Goal: Check status: Check status

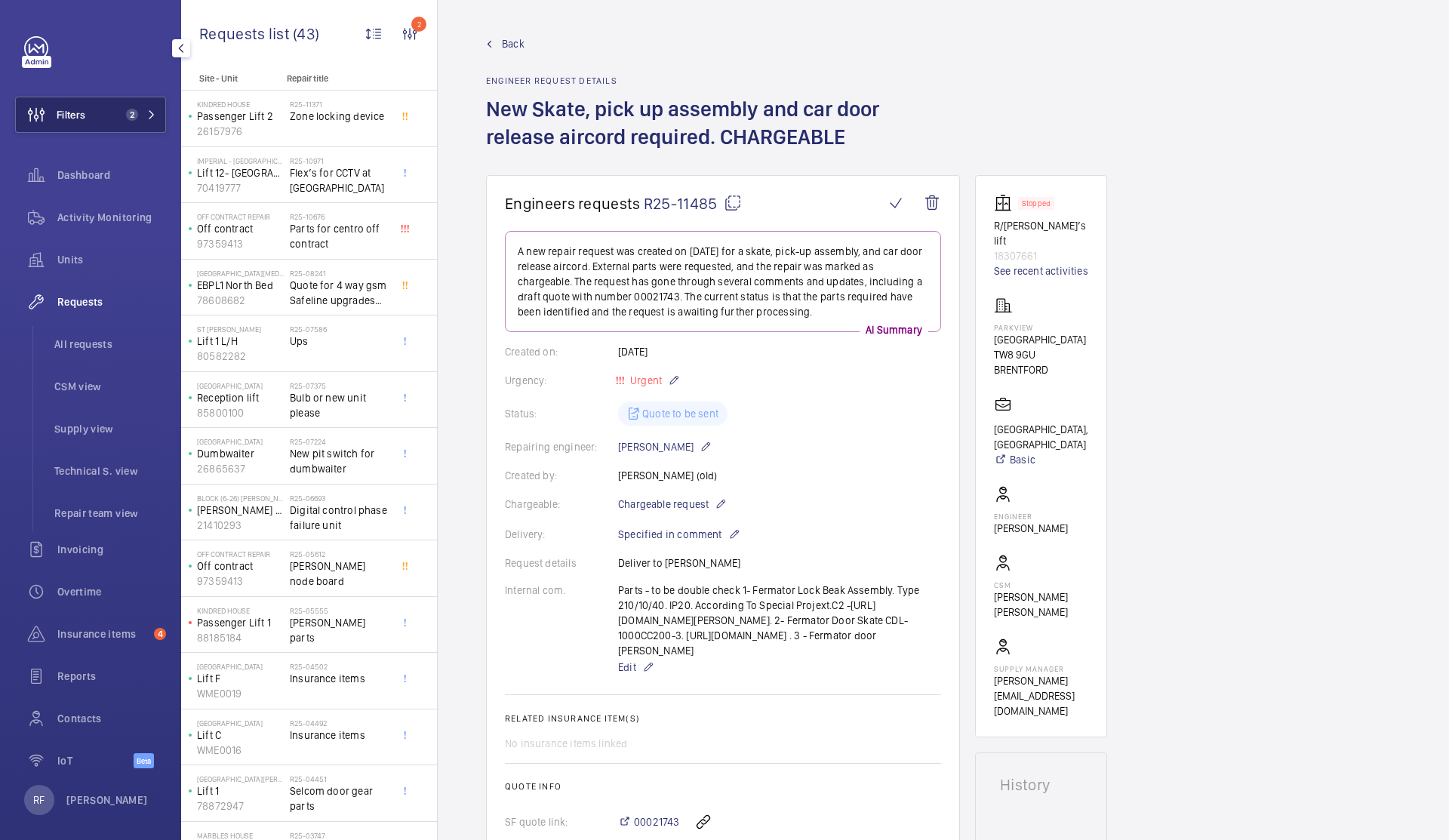
click at [85, 117] on span "Filters" at bounding box center [70, 115] width 29 height 15
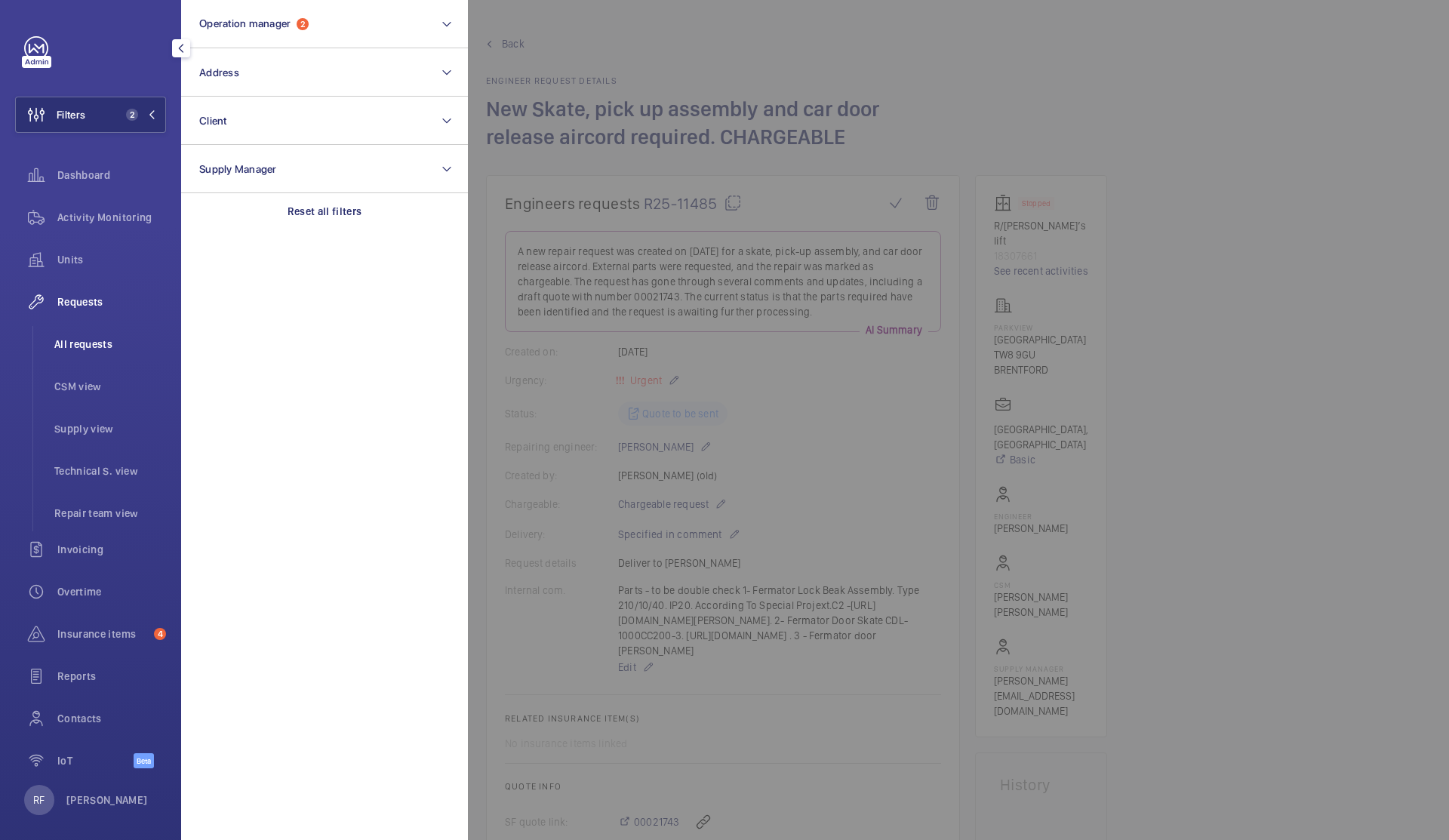
click at [101, 345] on span "All requests" at bounding box center [110, 344] width 112 height 15
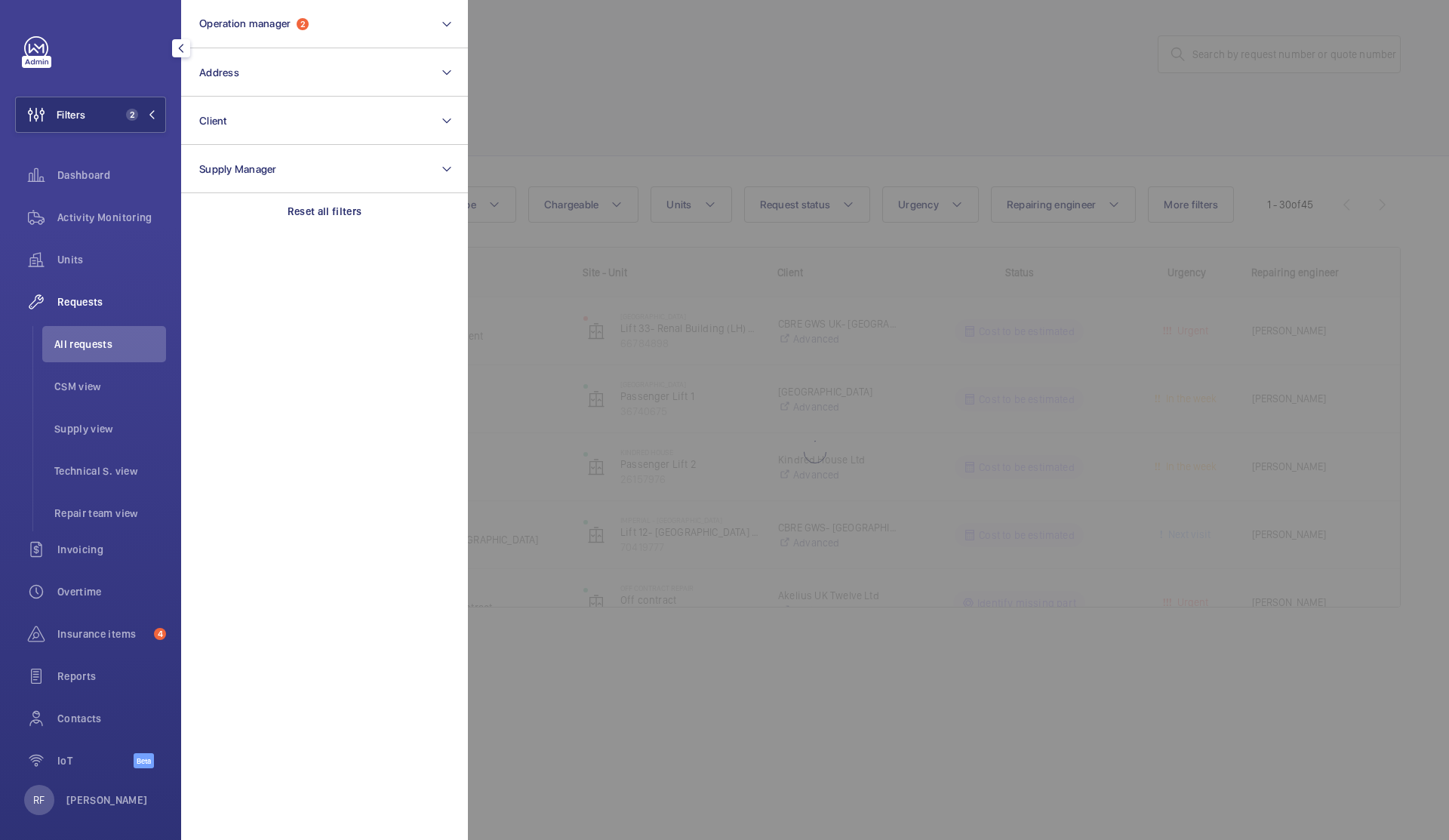
click at [1240, 61] on div at bounding box center [1192, 420] width 1449 height 840
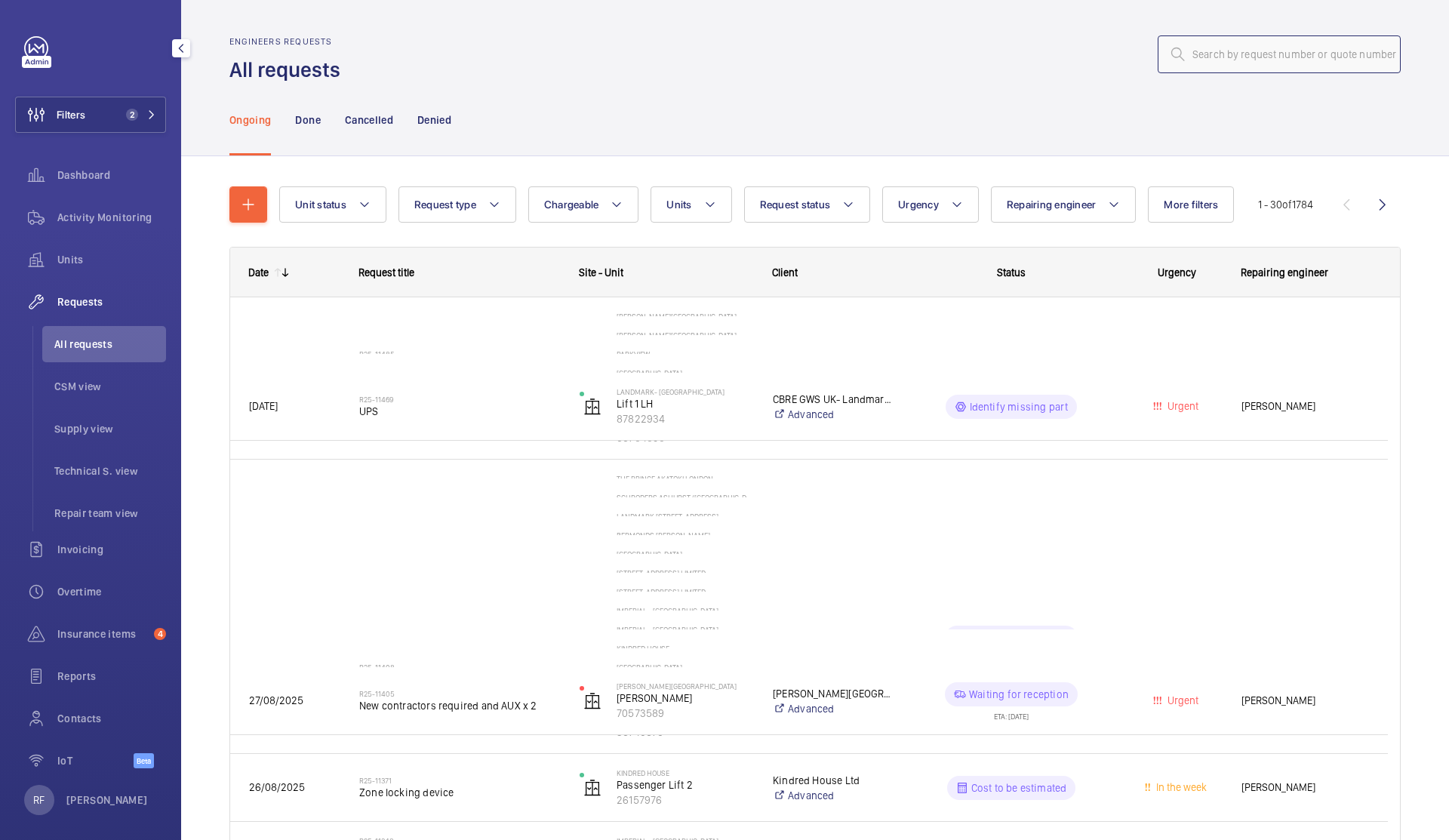
click at [1240, 60] on input "text" at bounding box center [1279, 55] width 243 height 37
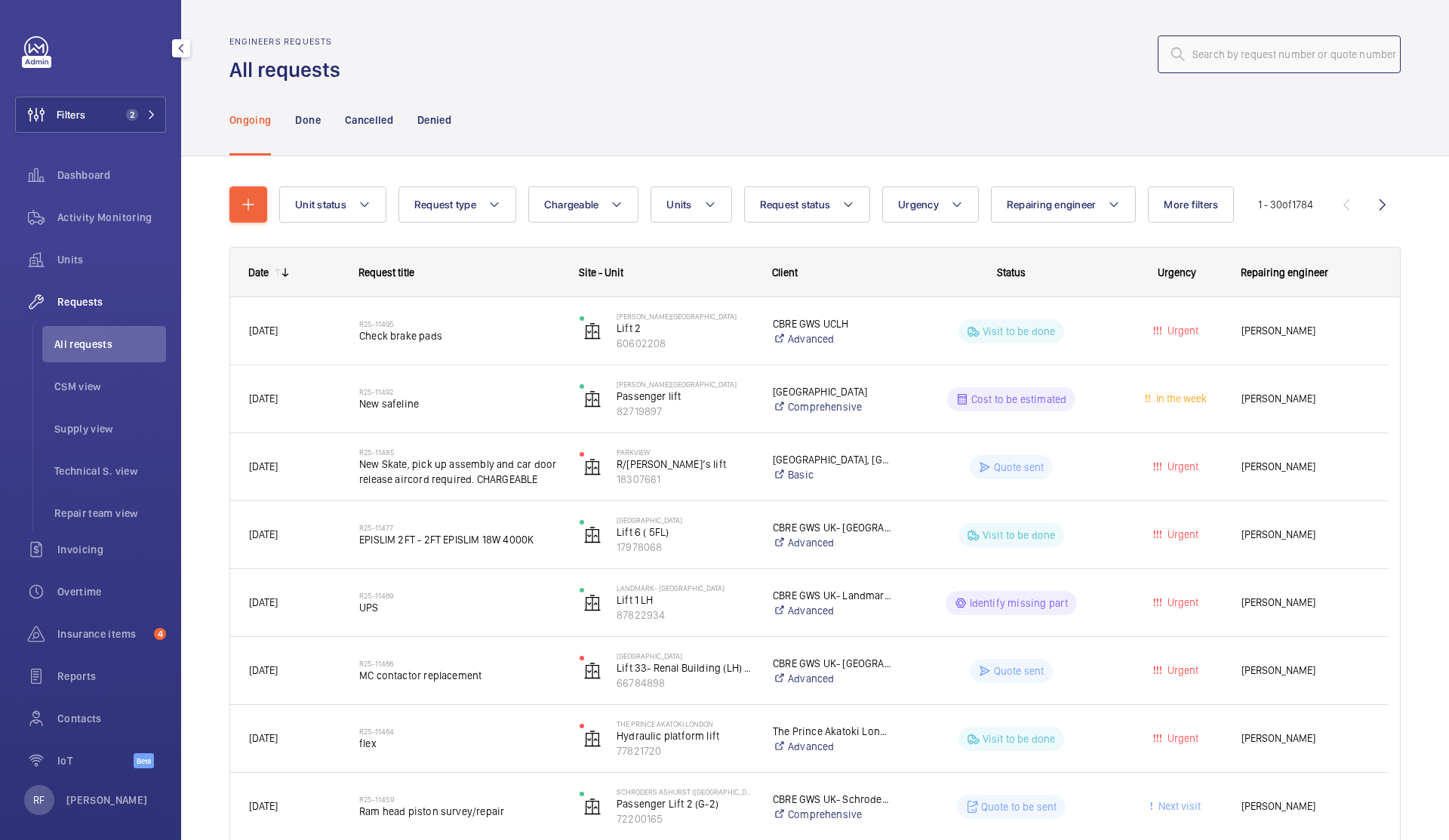
paste input "R25-04184"
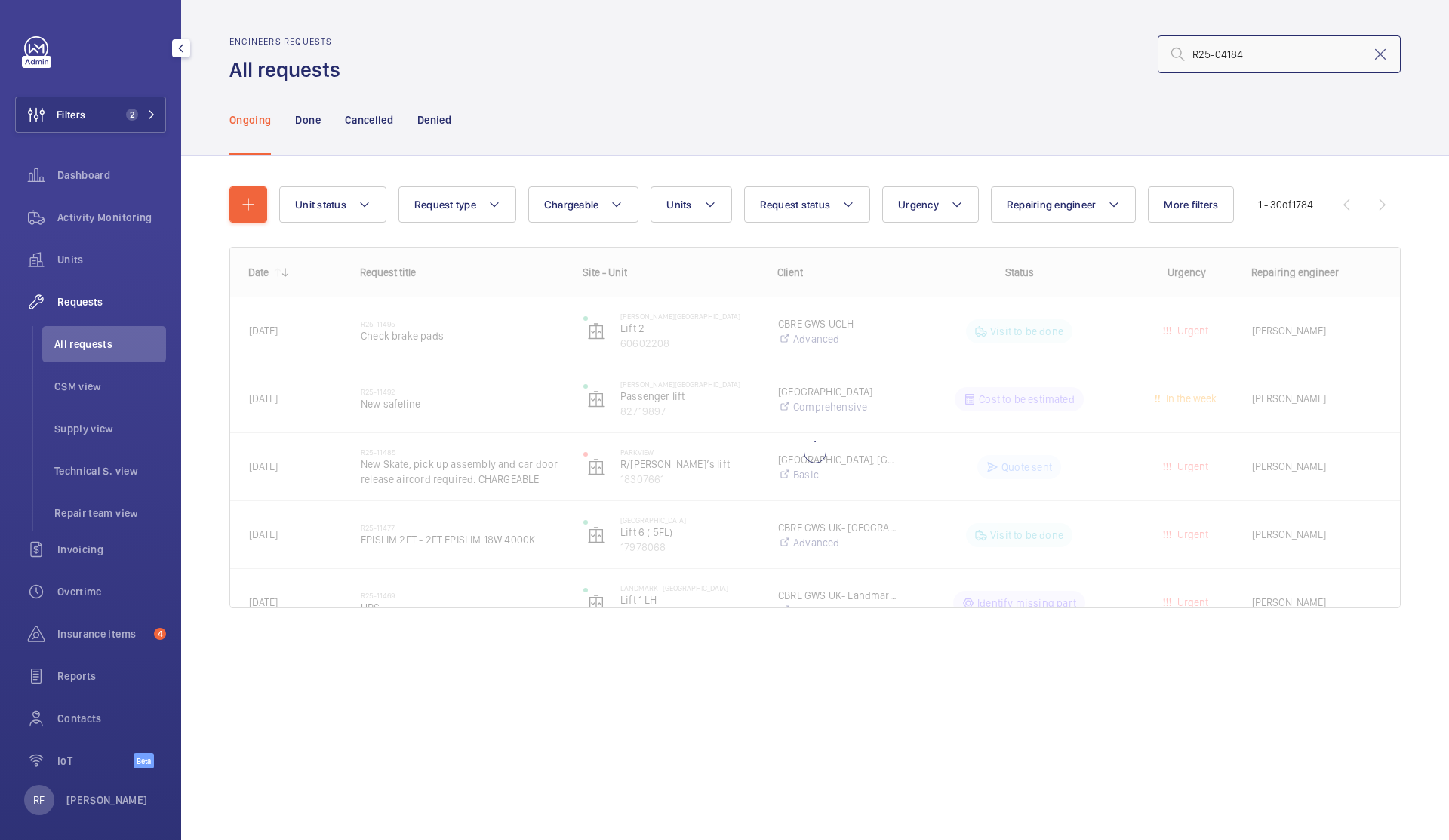
type input "R25-04184"
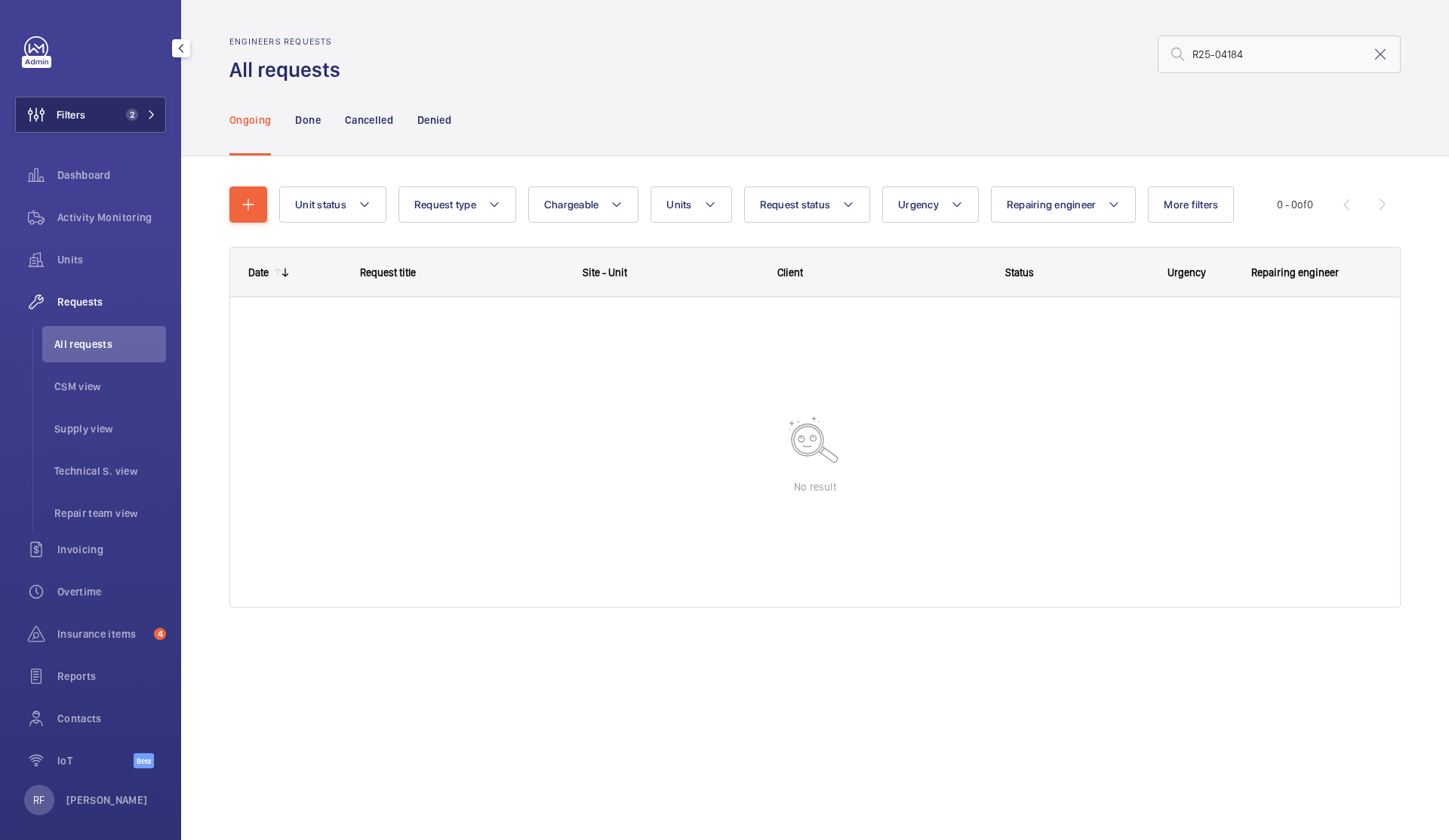
click at [91, 107] on button "Filters 2" at bounding box center [90, 115] width 151 height 36
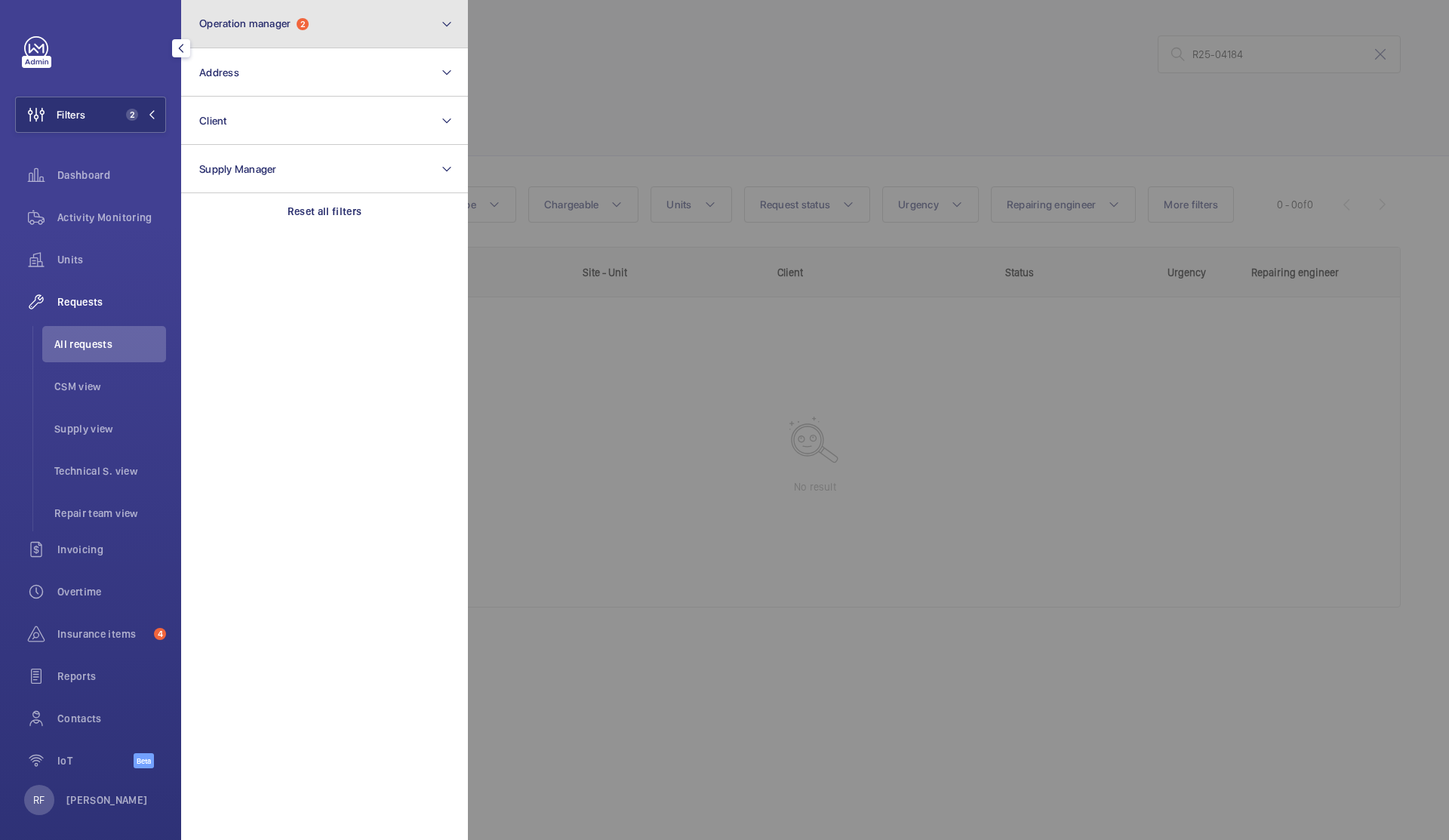
click at [381, 29] on button "Operation manager 2" at bounding box center [324, 24] width 287 height 48
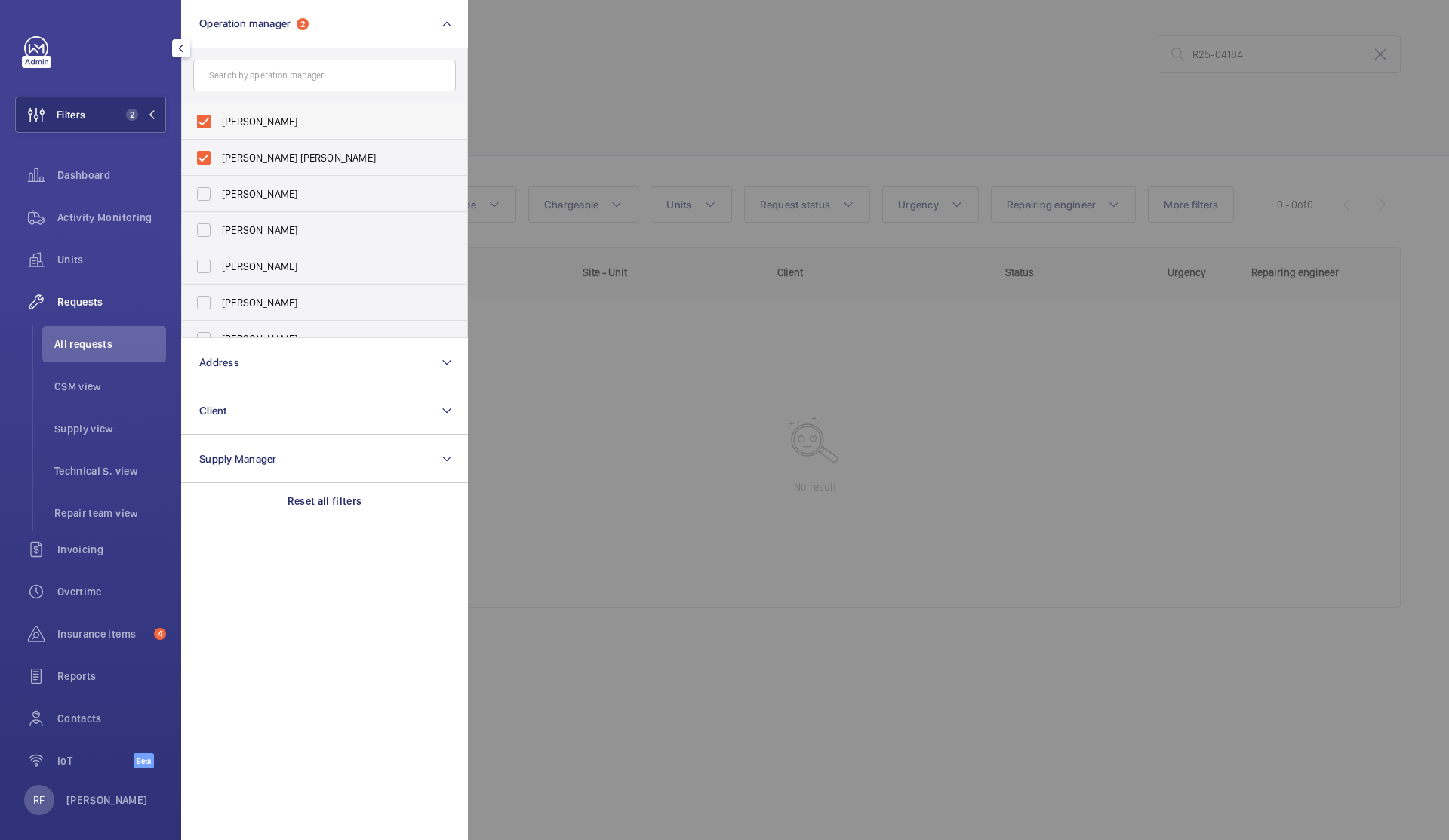
click at [204, 121] on label "[PERSON_NAME]" at bounding box center [313, 121] width 262 height 36
click at [204, 121] on input "[PERSON_NAME]" at bounding box center [204, 121] width 30 height 30
checkbox input "false"
click at [206, 124] on label "[PERSON_NAME] [PERSON_NAME]" at bounding box center [313, 121] width 262 height 36
click at [206, 124] on input "[PERSON_NAME] [PERSON_NAME]" at bounding box center [204, 121] width 30 height 30
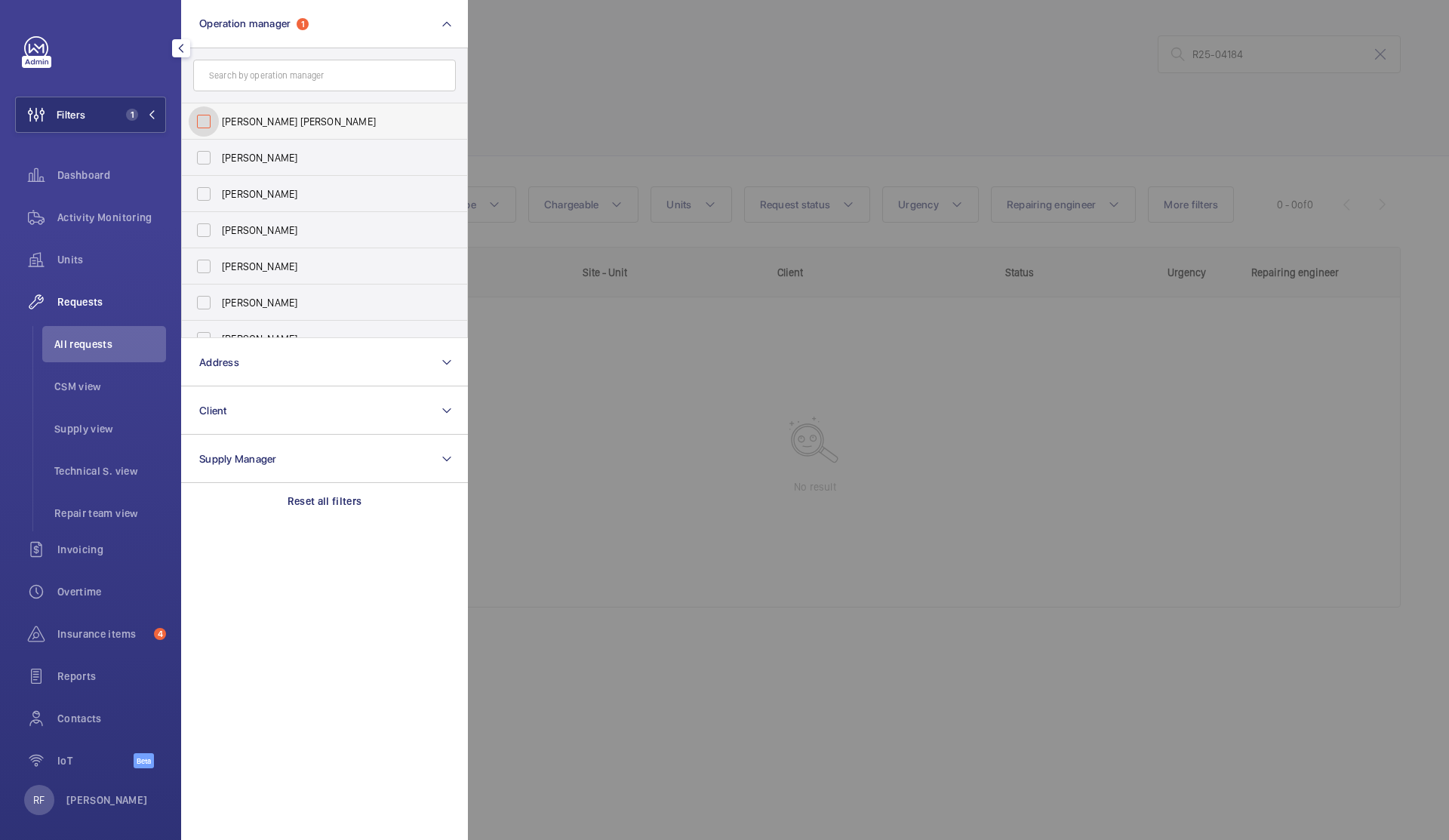
checkbox input "false"
click at [689, 395] on div at bounding box center [1192, 420] width 1449 height 840
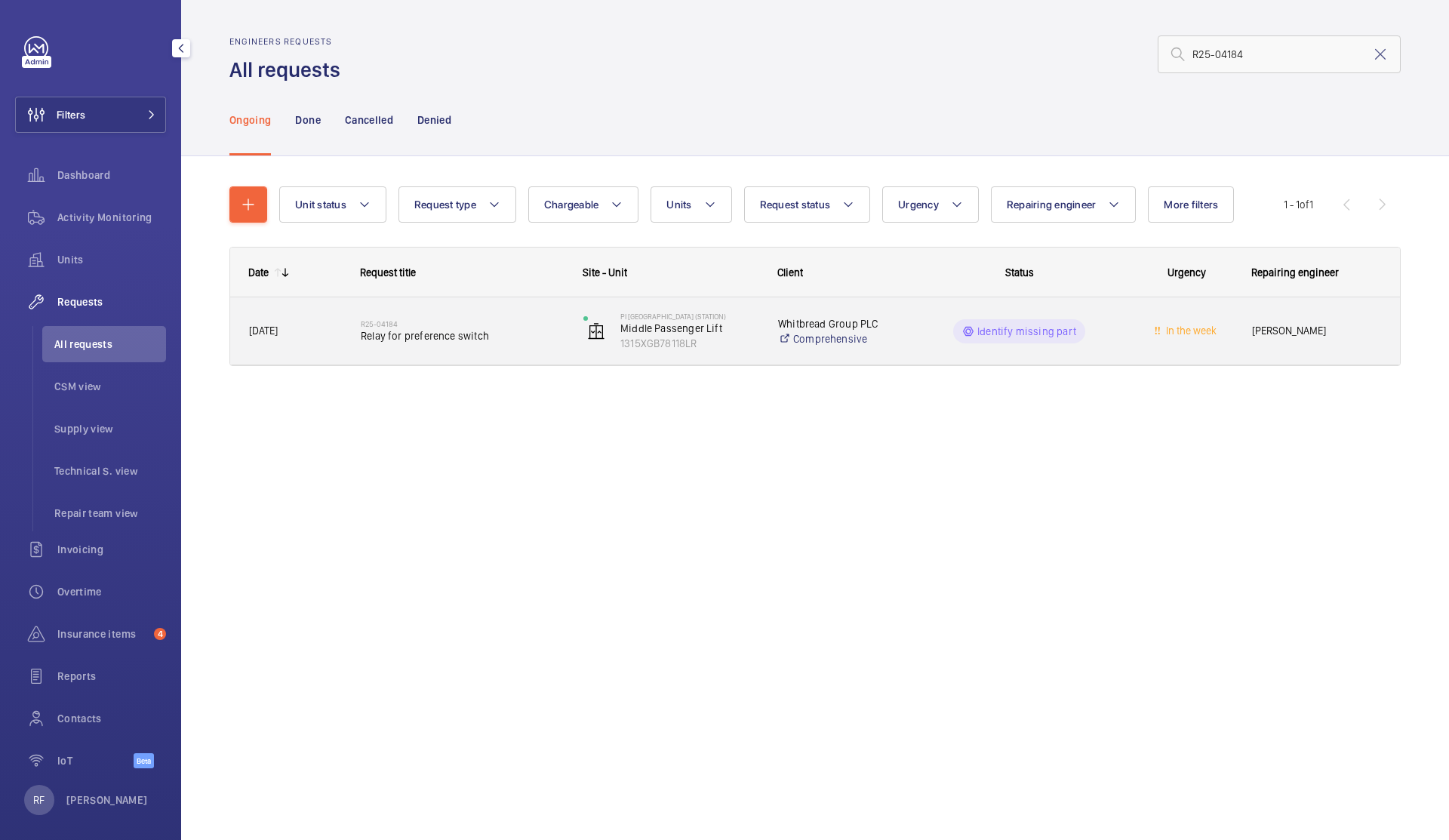
click at [798, 350] on div "Whitbread Group PLC Comprehensive" at bounding box center [830, 332] width 139 height 60
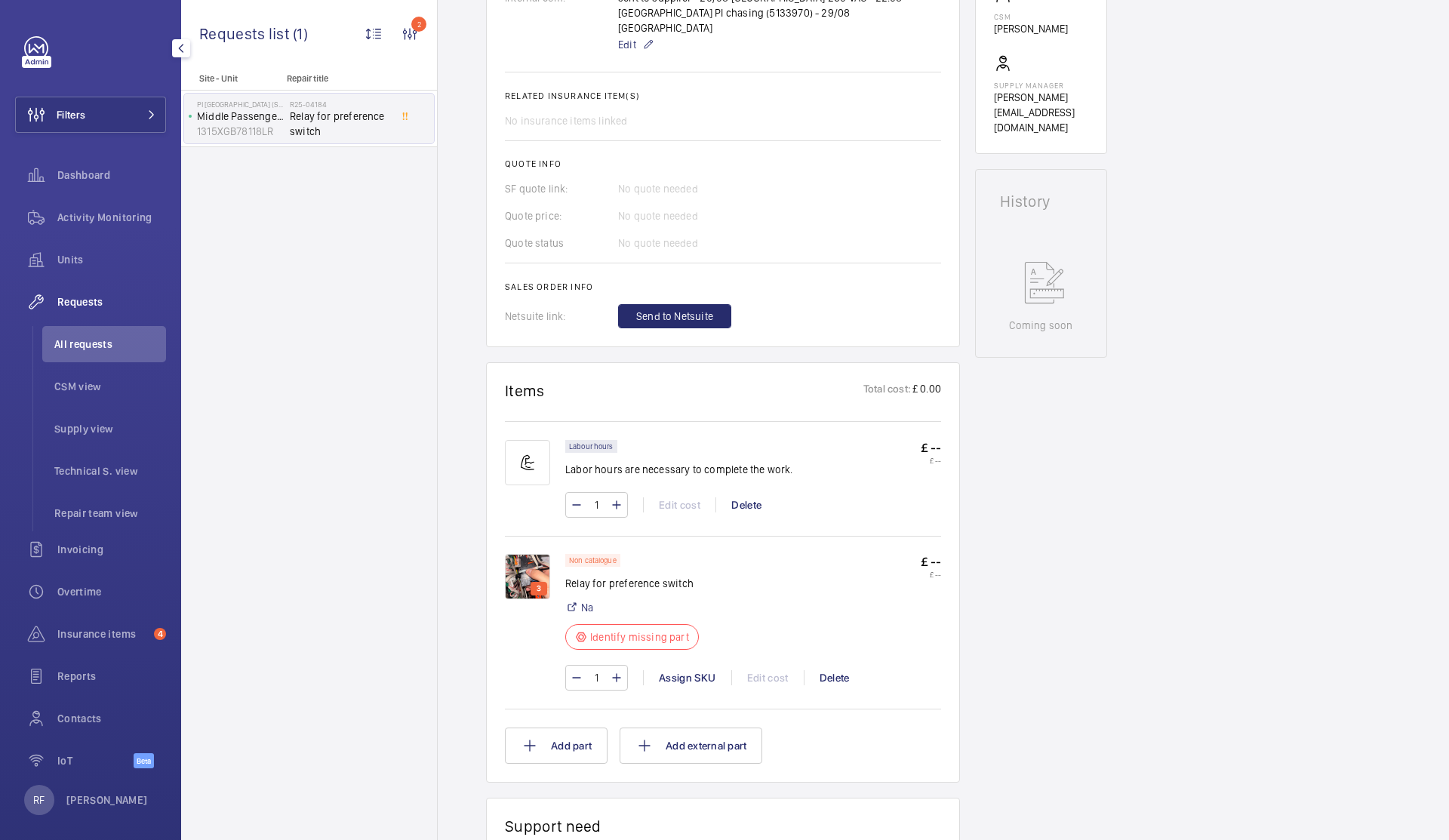
scroll to position [581, 0]
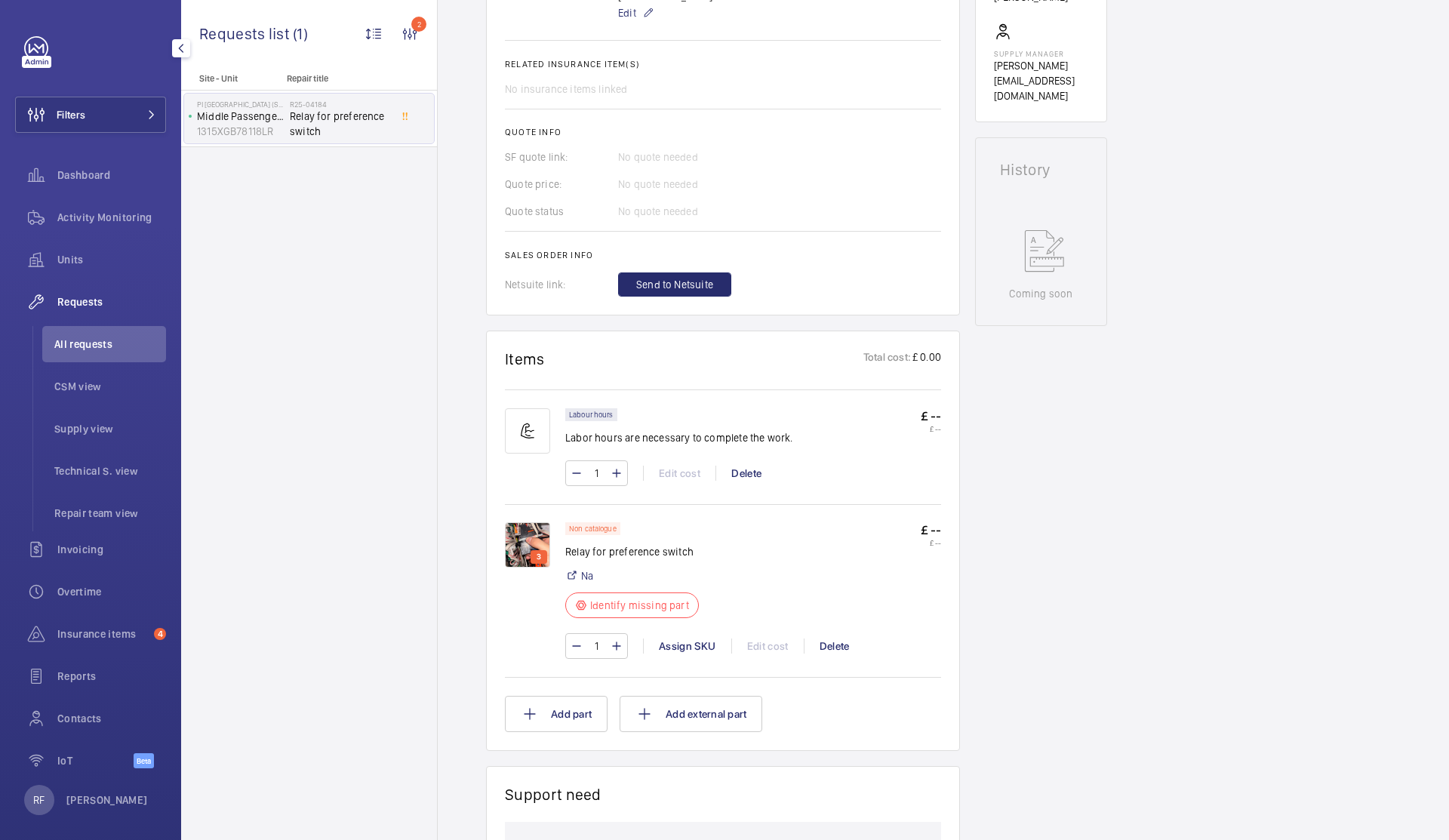
click at [517, 539] on img at bounding box center [528, 545] width 46 height 46
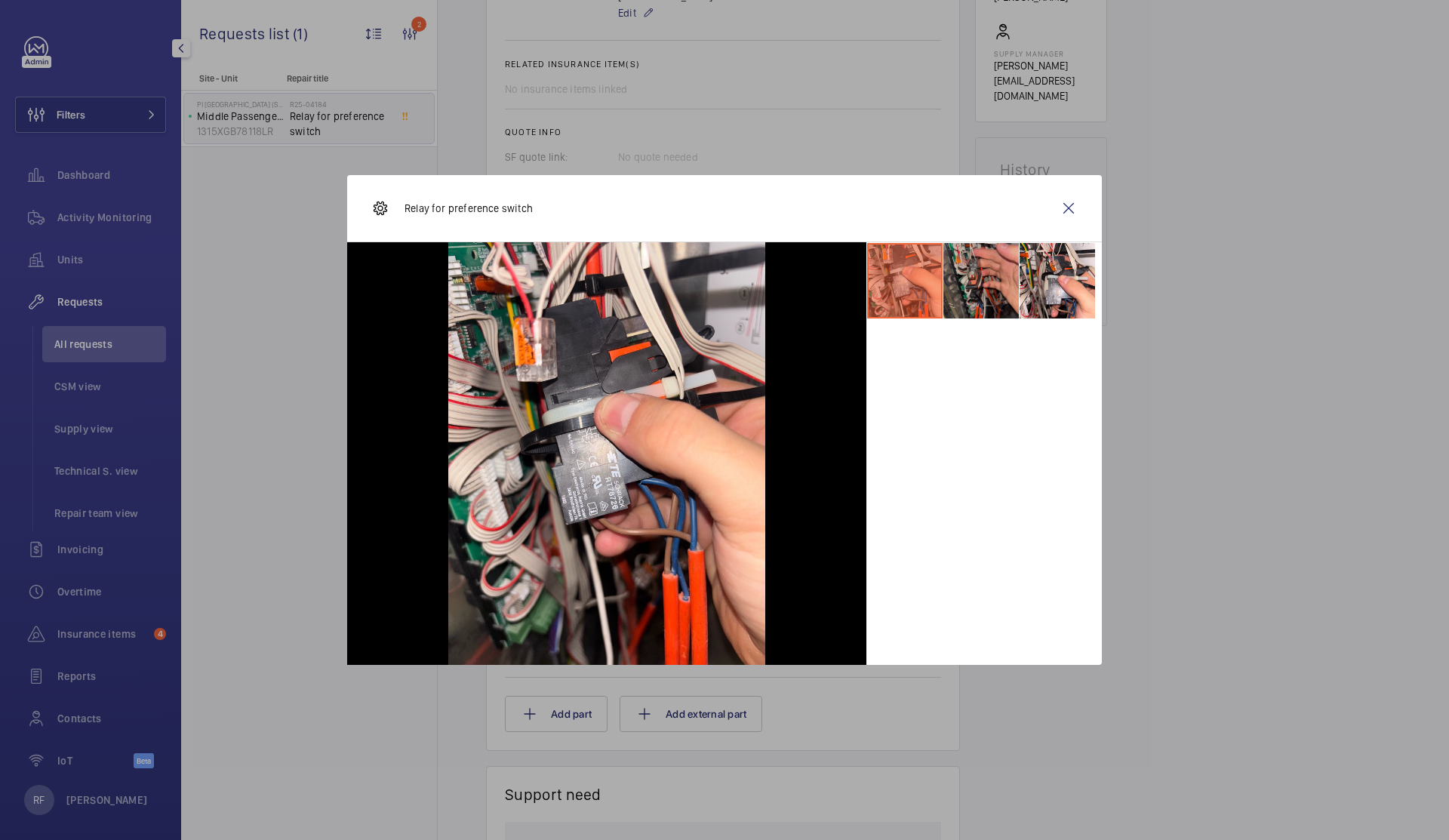
click at [978, 306] on li at bounding box center [981, 280] width 76 height 76
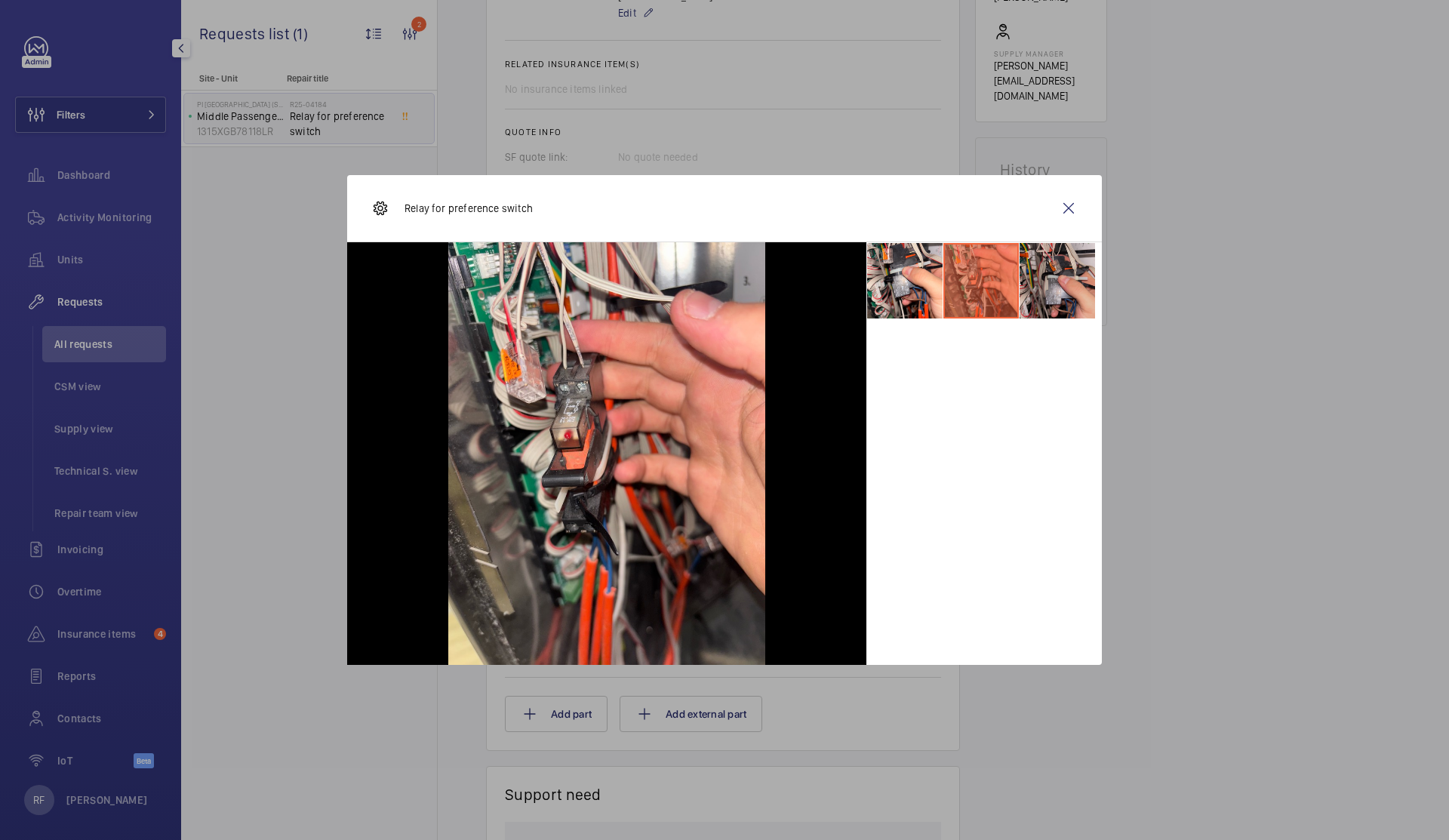
click at [1023, 292] on li at bounding box center [1057, 280] width 76 height 76
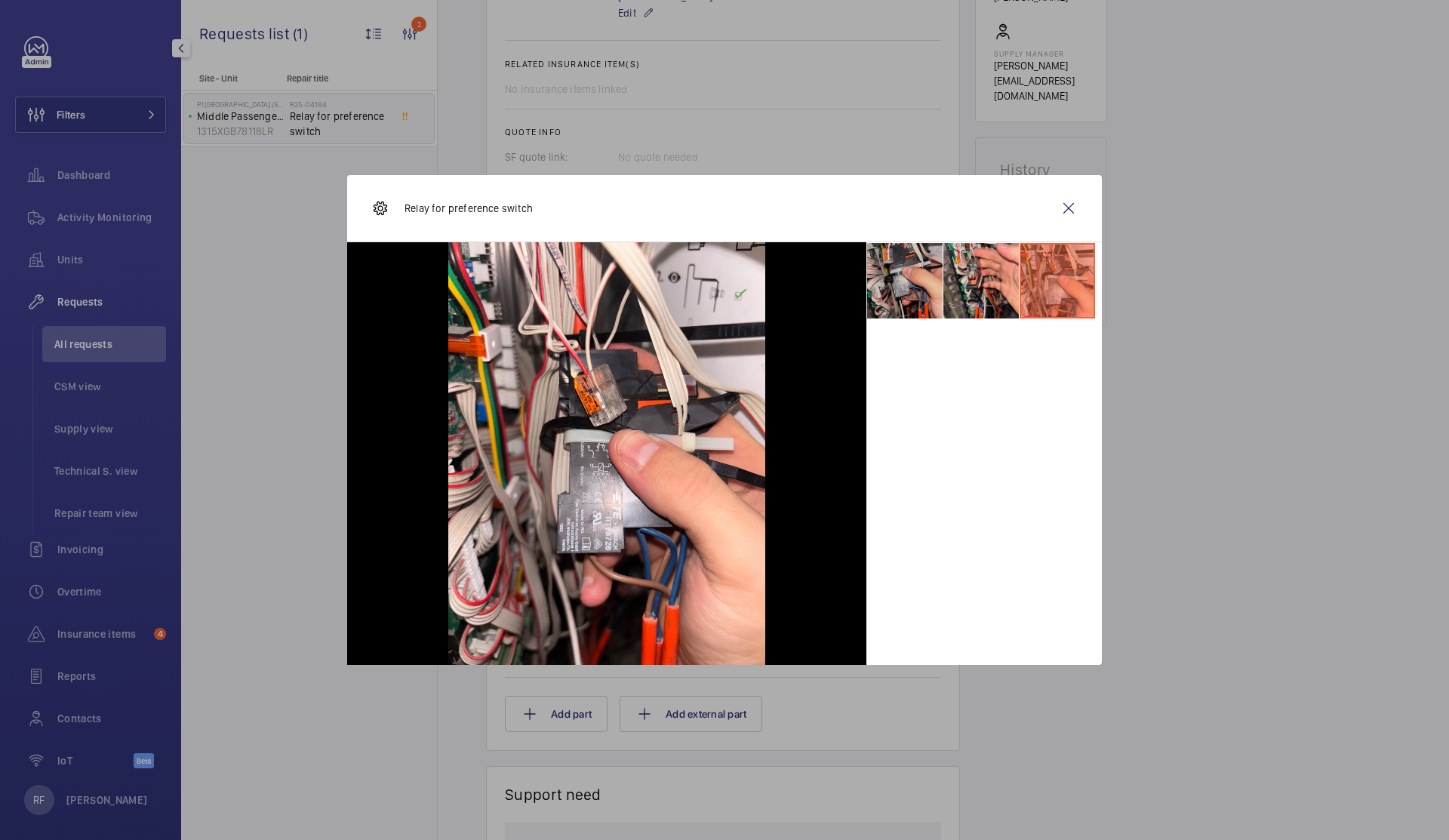
click at [901, 284] on li at bounding box center [905, 280] width 76 height 76
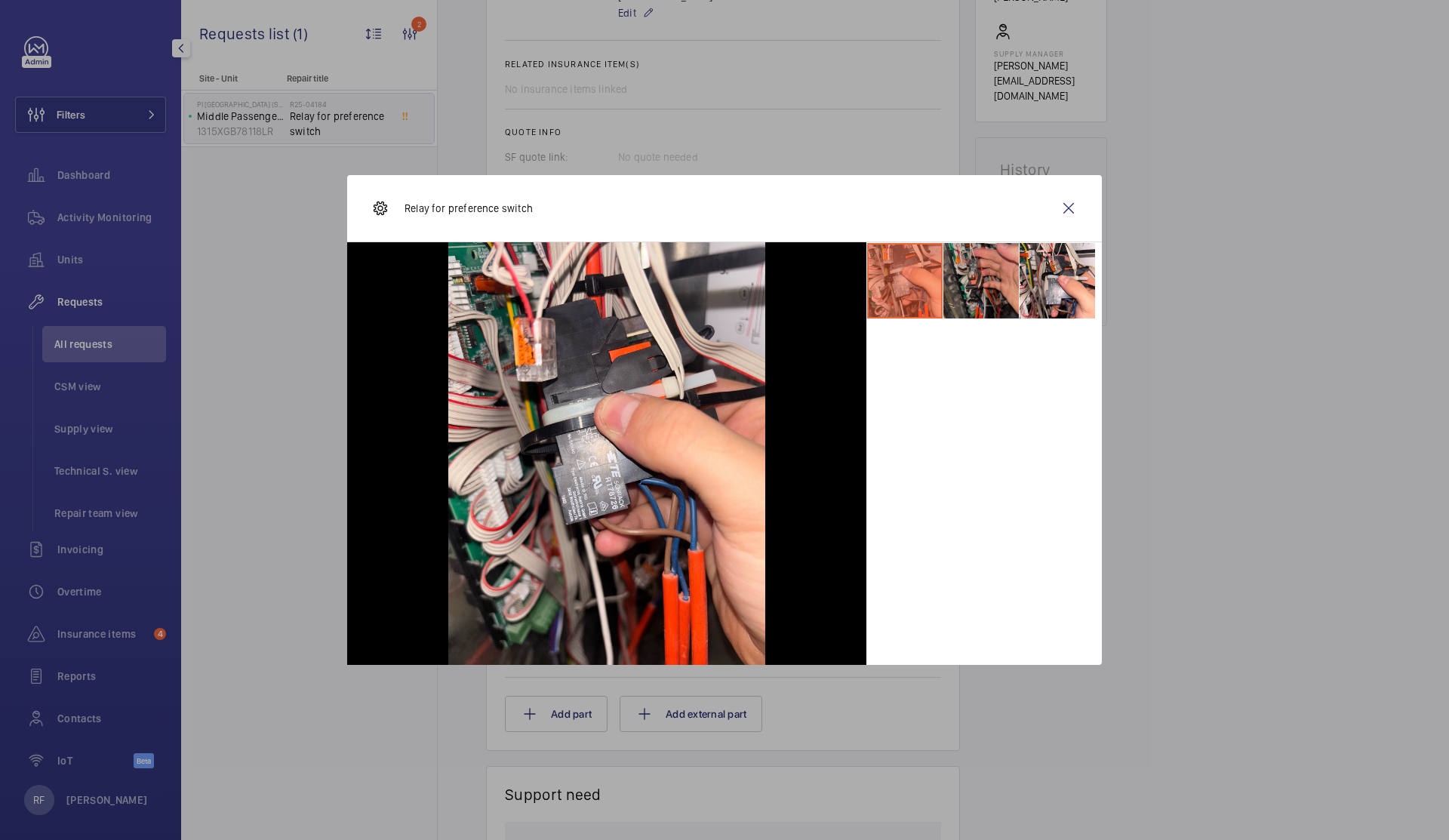
click at [964, 281] on li at bounding box center [981, 280] width 76 height 76
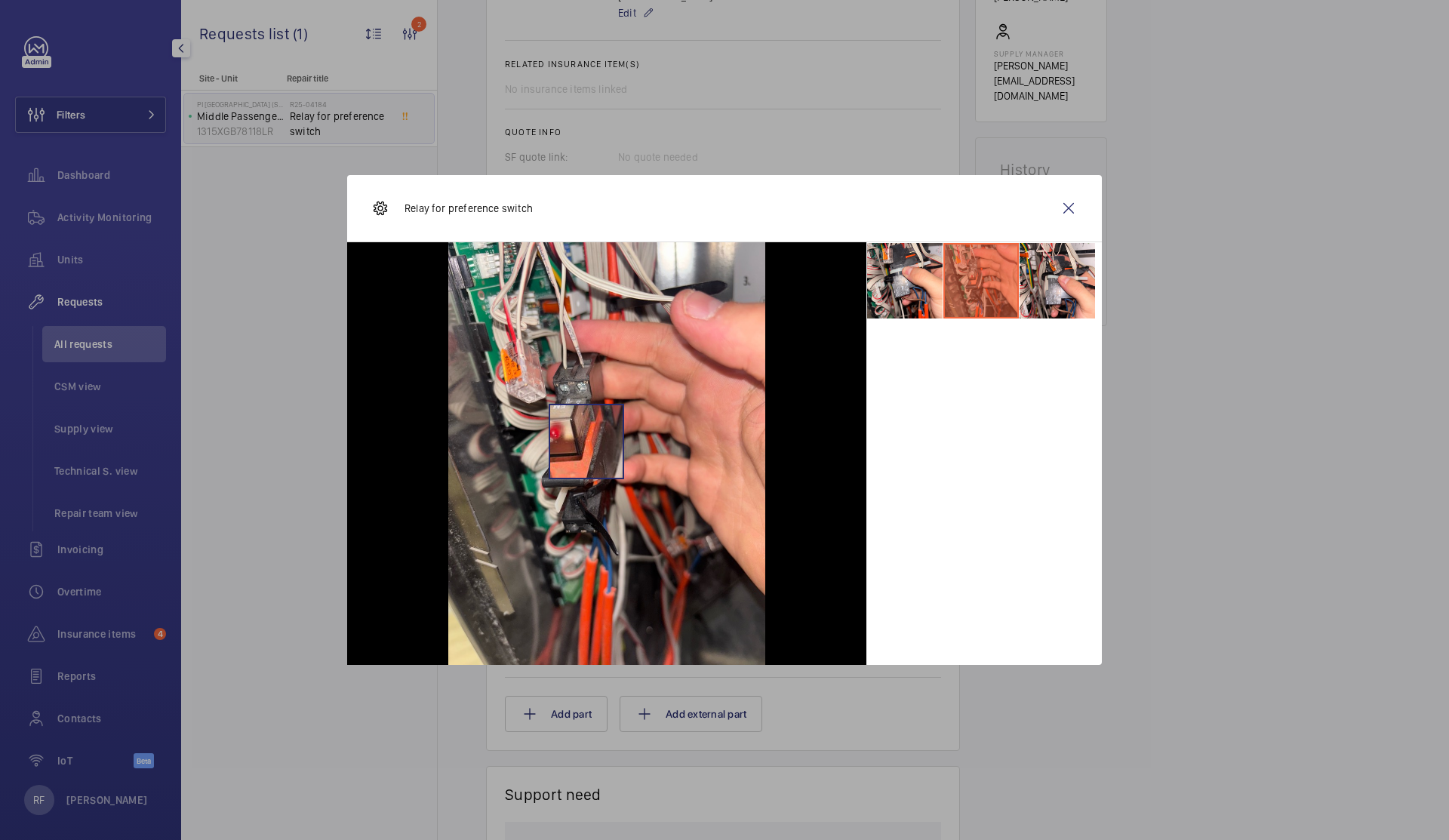
click at [587, 442] on img at bounding box center [606, 453] width 317 height 423
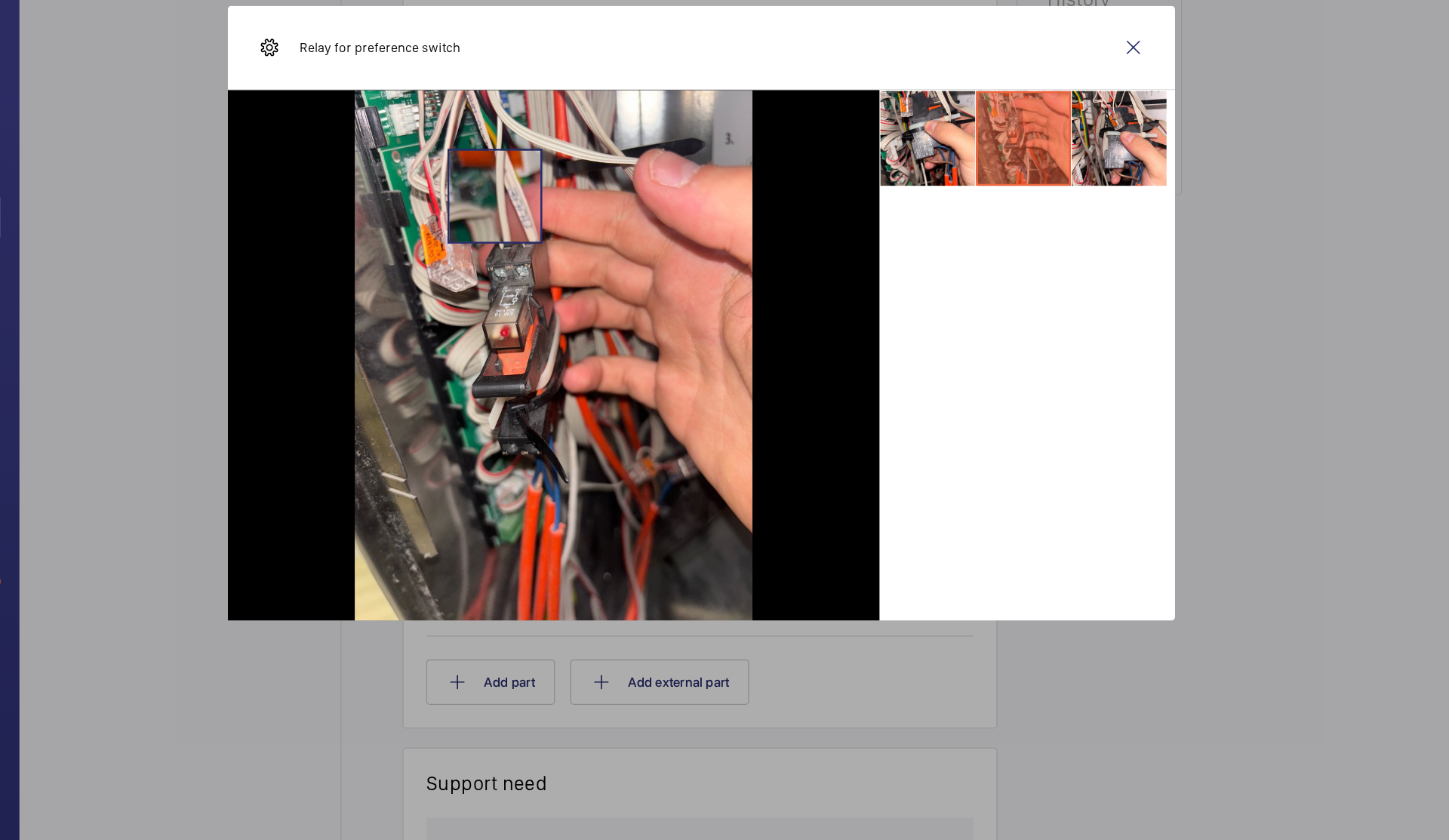
scroll to position [0, 0]
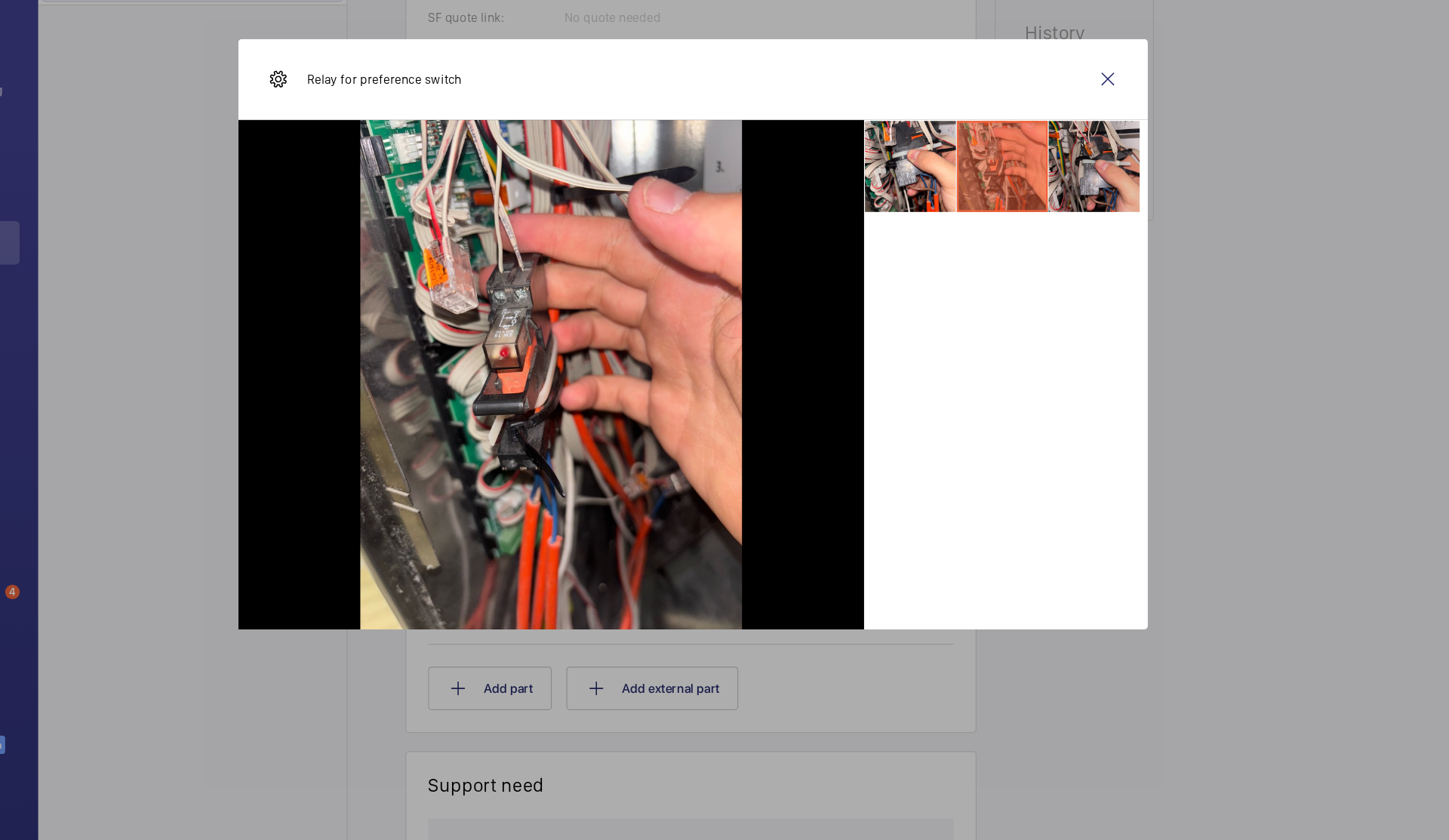
click at [1033, 294] on li at bounding box center [1057, 280] width 76 height 76
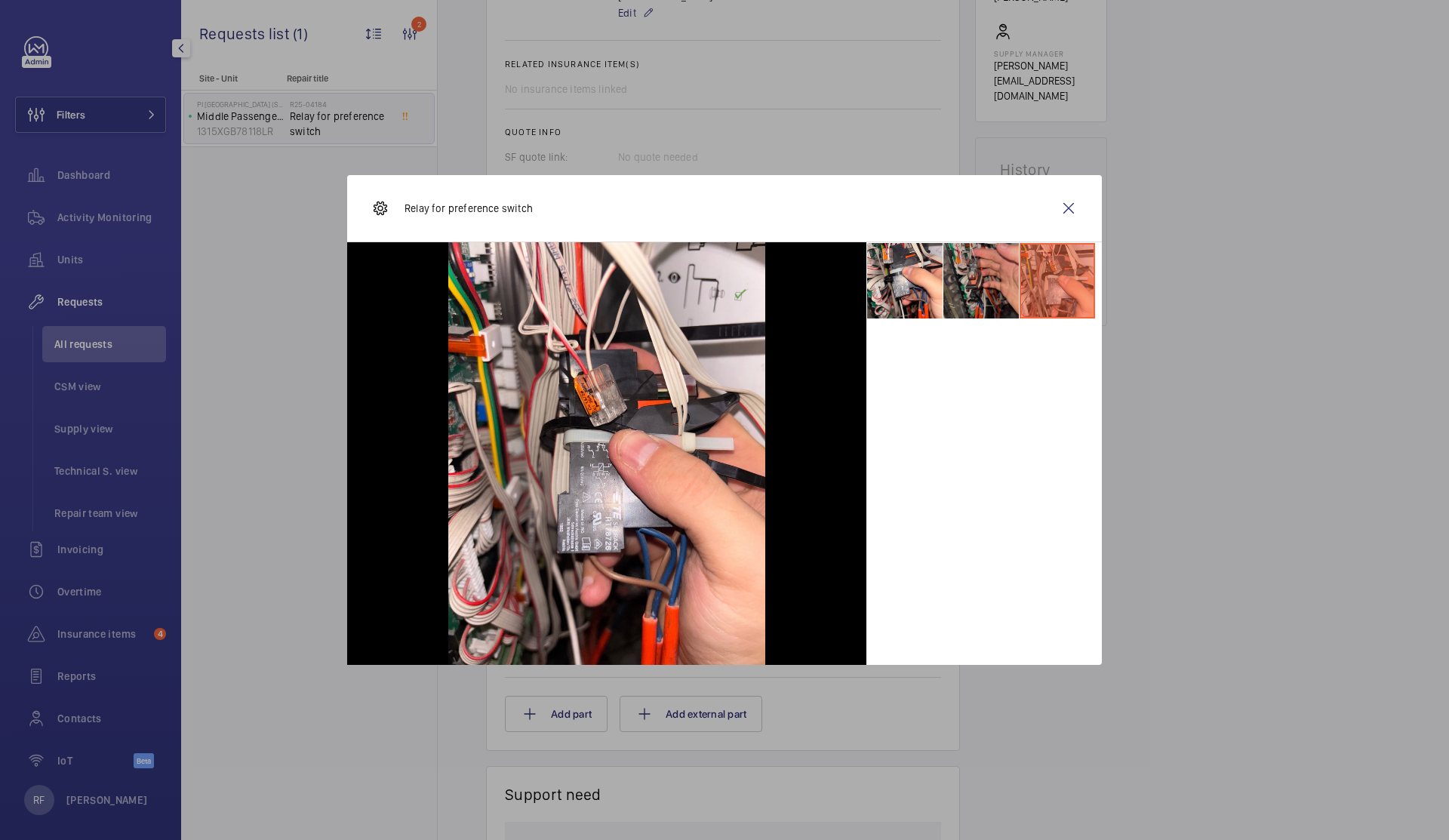
click at [998, 271] on li at bounding box center [981, 280] width 76 height 76
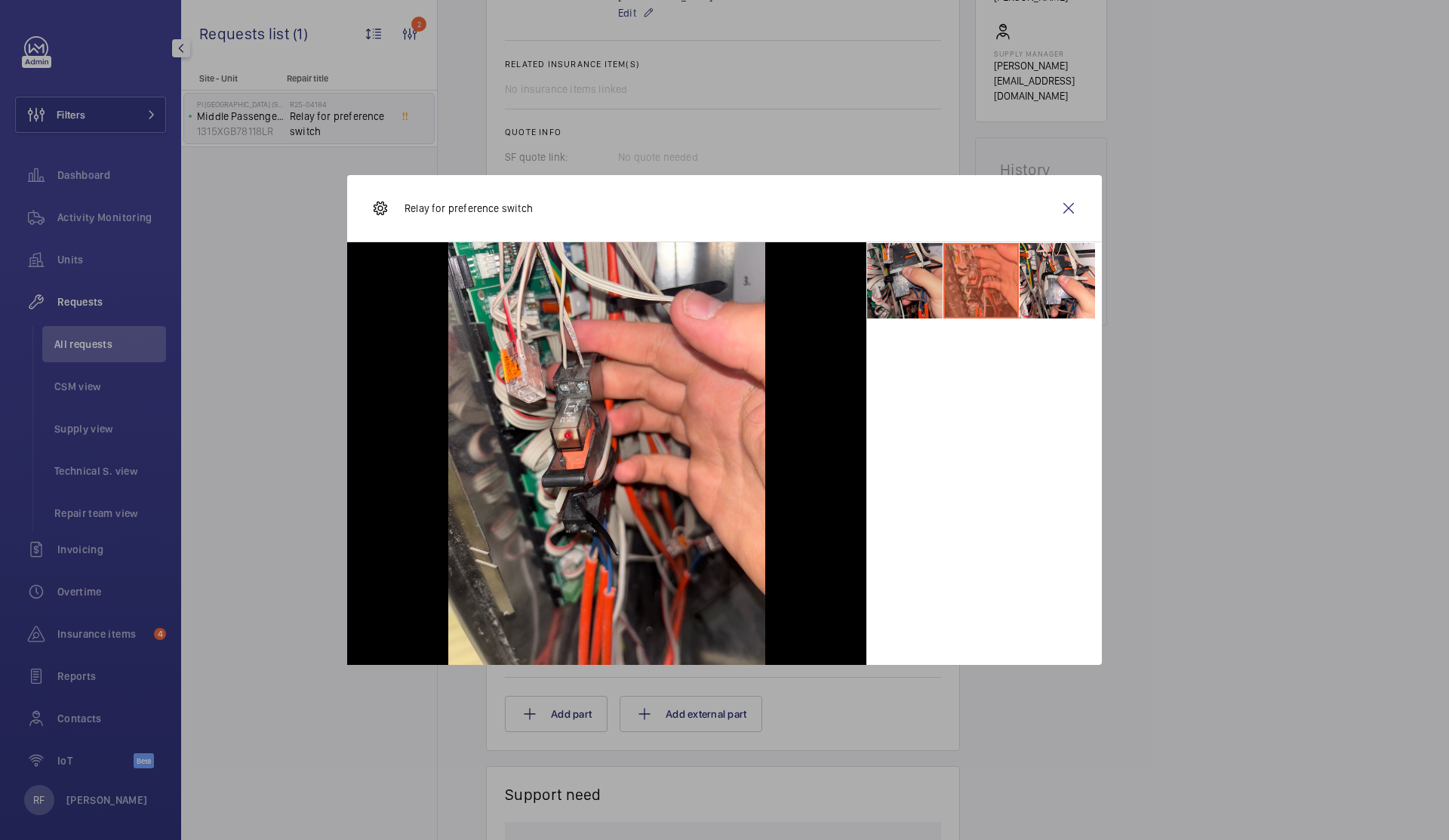
click at [902, 290] on li at bounding box center [905, 280] width 76 height 76
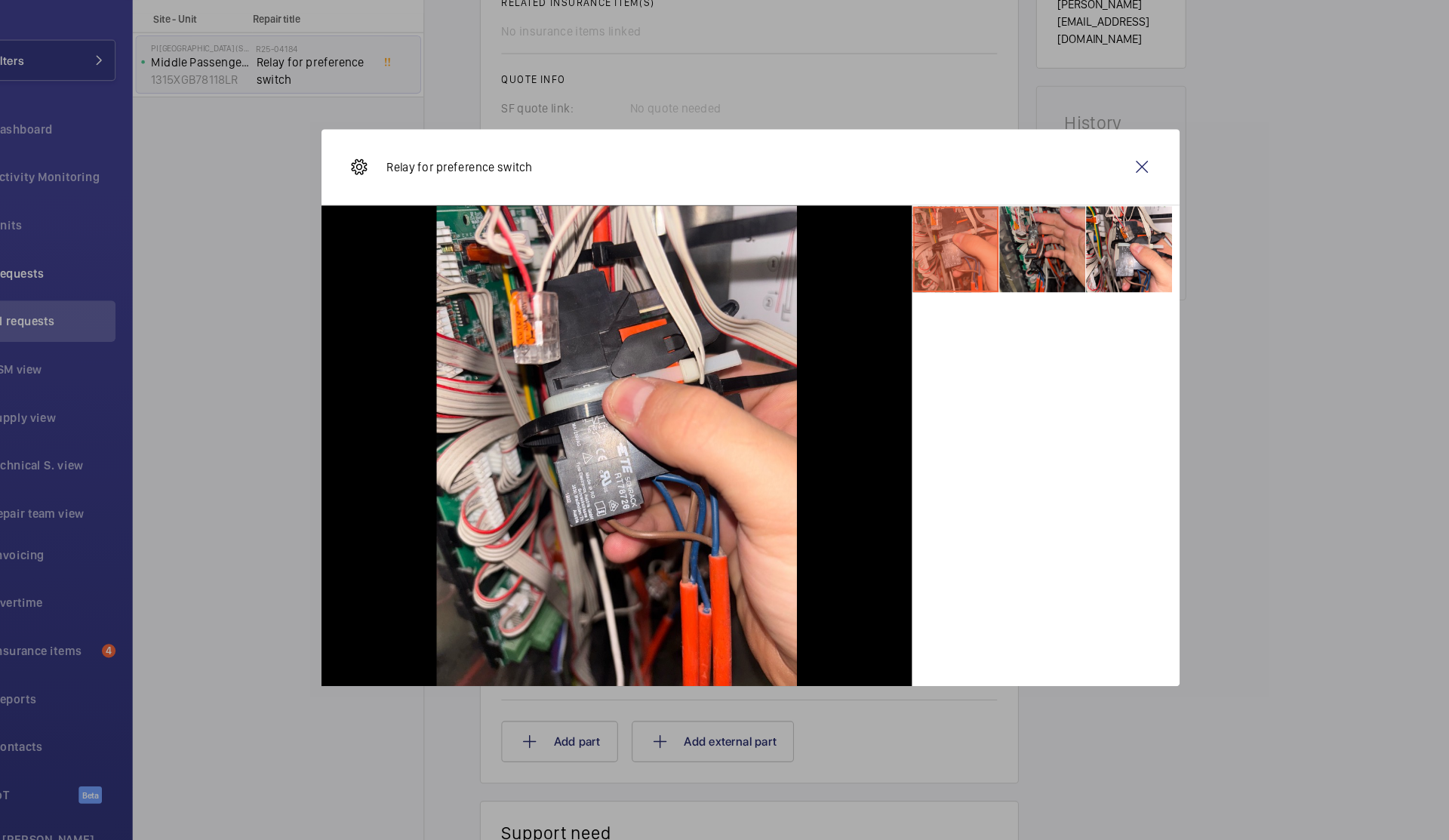
click at [972, 283] on li at bounding box center [981, 280] width 76 height 76
